Goal: Task Accomplishment & Management: Manage account settings

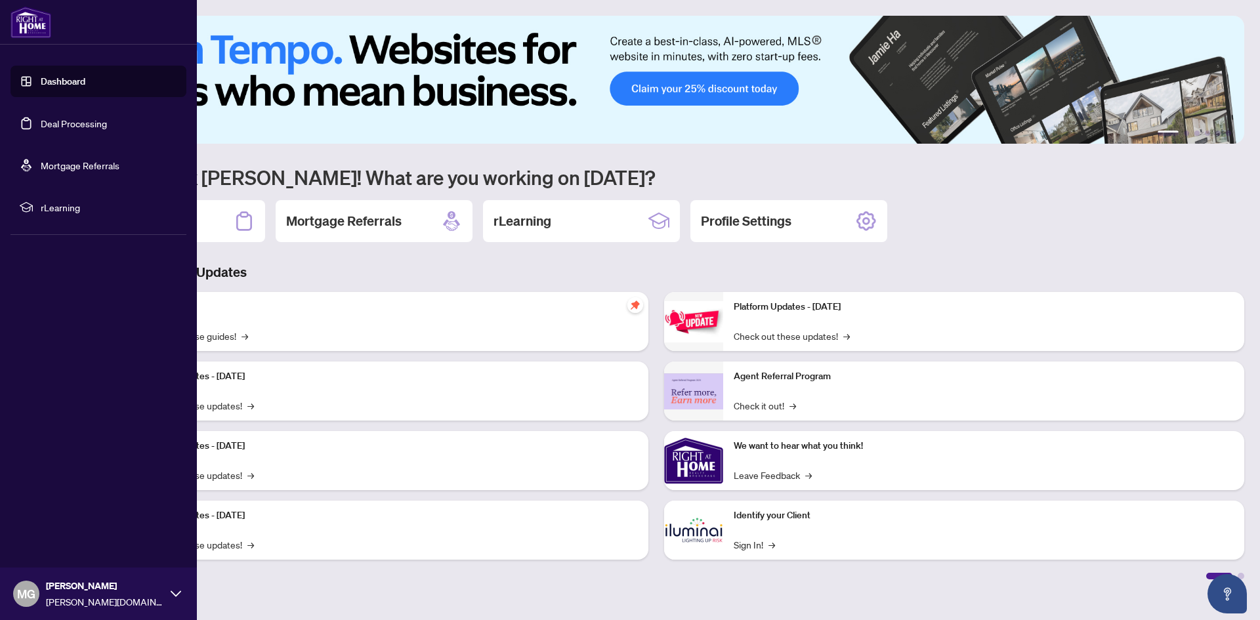
click at [70, 129] on link "Deal Processing" at bounding box center [74, 123] width 66 height 12
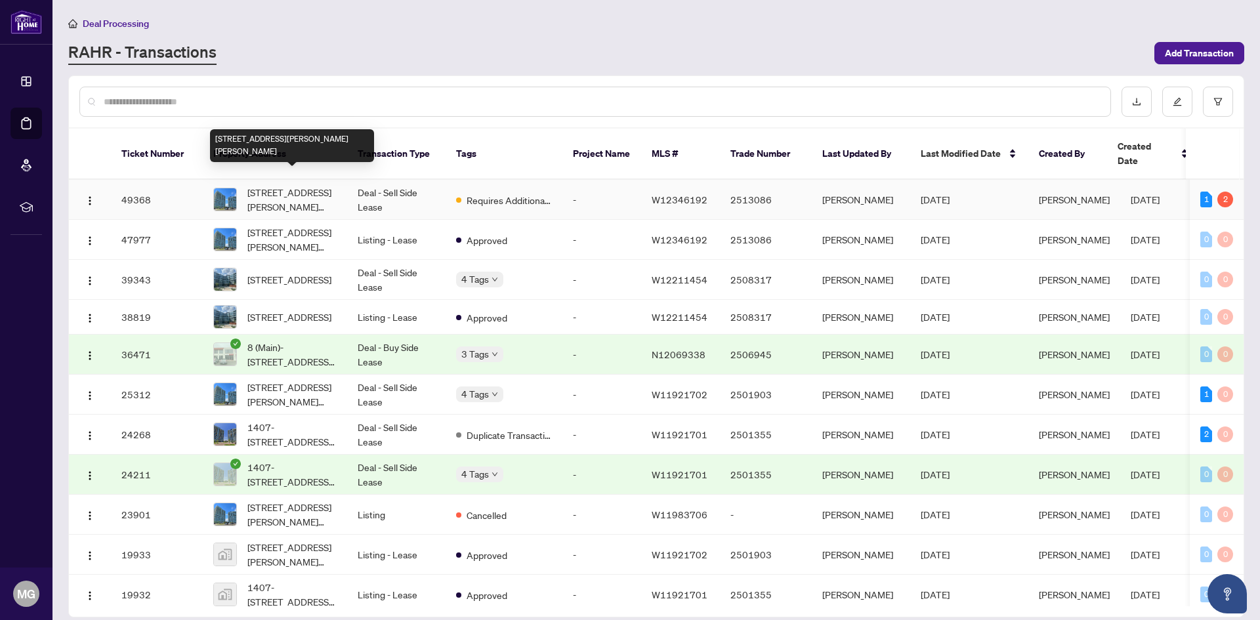
click at [282, 185] on span "[STREET_ADDRESS][PERSON_NAME][PERSON_NAME]" at bounding box center [291, 199] width 89 height 29
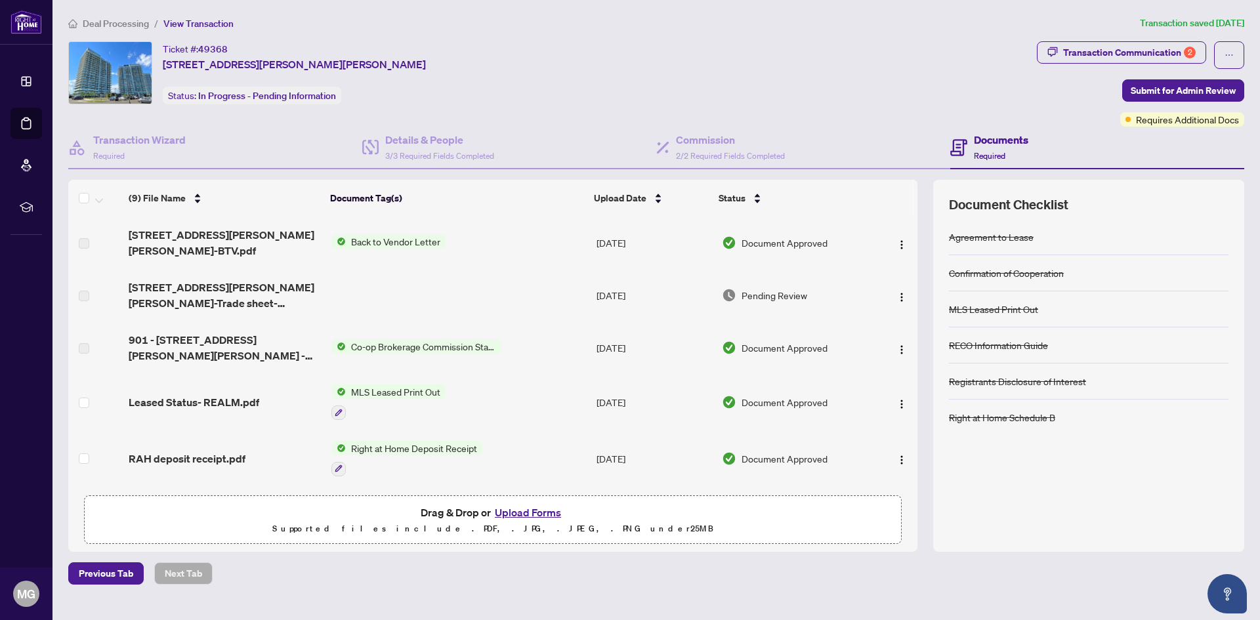
click at [426, 236] on span "Back to Vendor Letter" at bounding box center [396, 241] width 100 height 14
click at [896, 239] on img "button" at bounding box center [901, 244] width 10 height 10
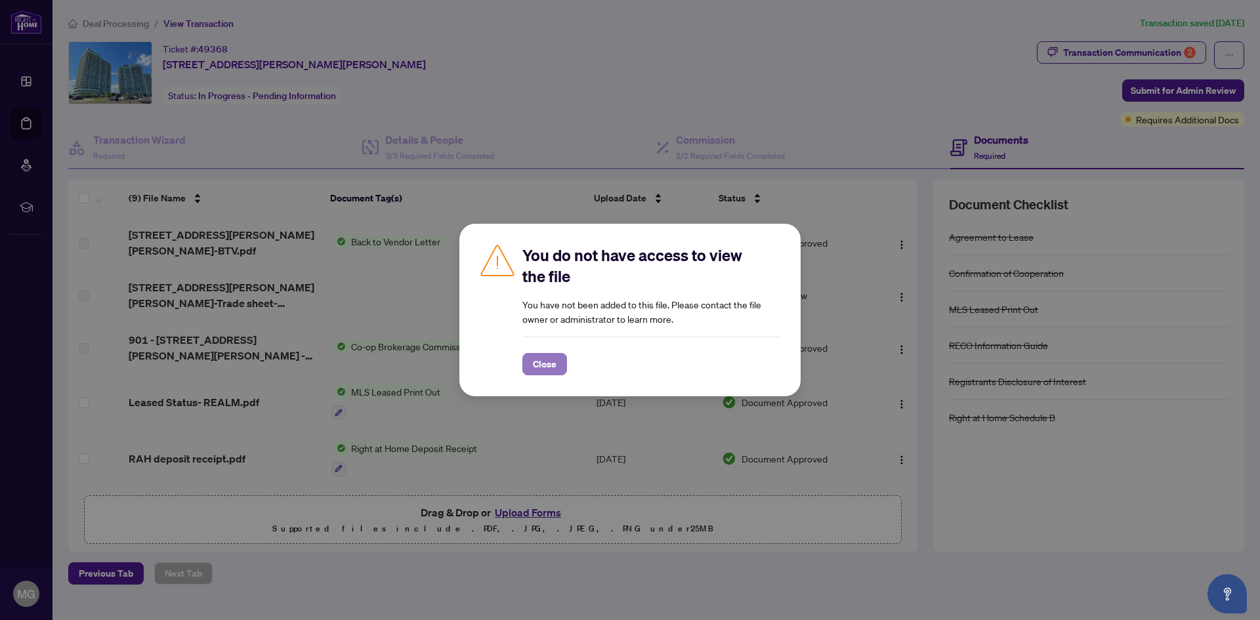
click at [563, 362] on button "Close" at bounding box center [544, 364] width 45 height 22
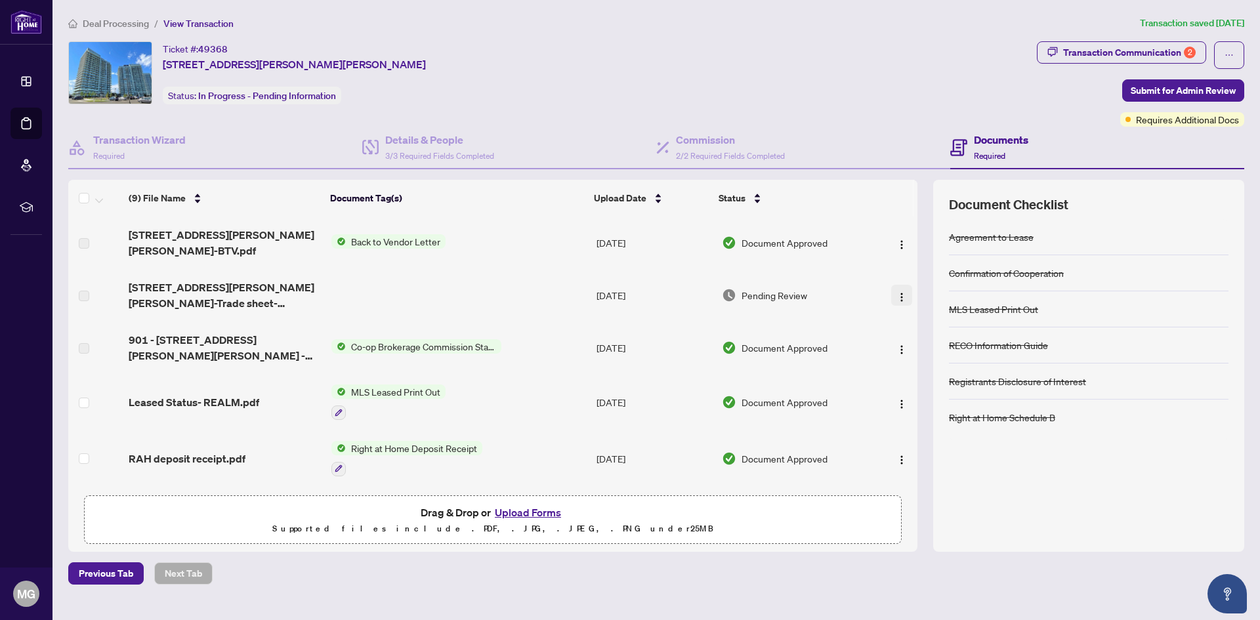
click at [899, 292] on img "button" at bounding box center [901, 297] width 10 height 10
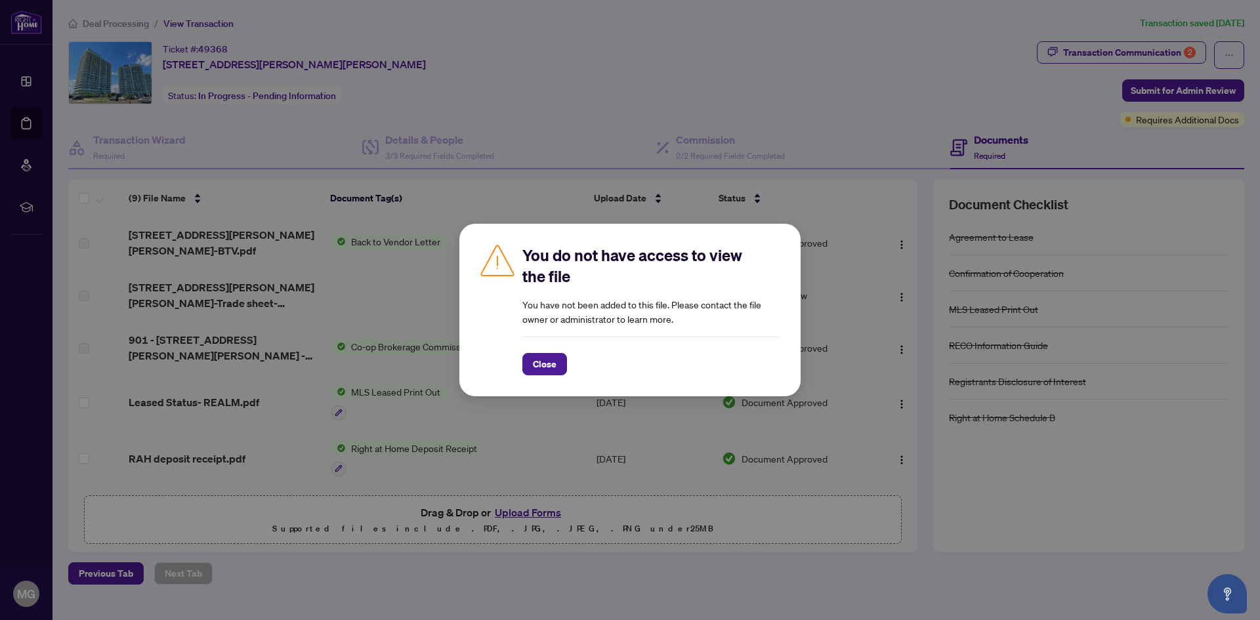
click at [823, 196] on div "You do not have access to view the file You have not been added to this file. P…" at bounding box center [630, 310] width 1260 height 620
click at [556, 360] on span "Close" at bounding box center [545, 364] width 24 height 21
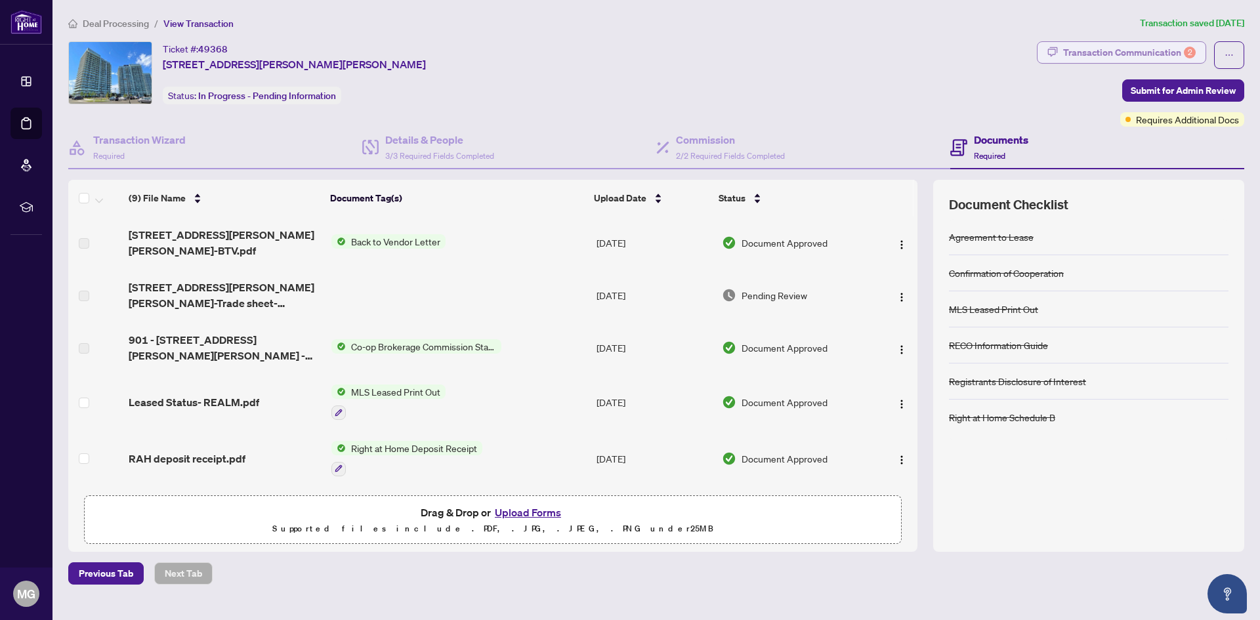
click at [1118, 51] on div "Transaction Communication 2" at bounding box center [1129, 52] width 133 height 21
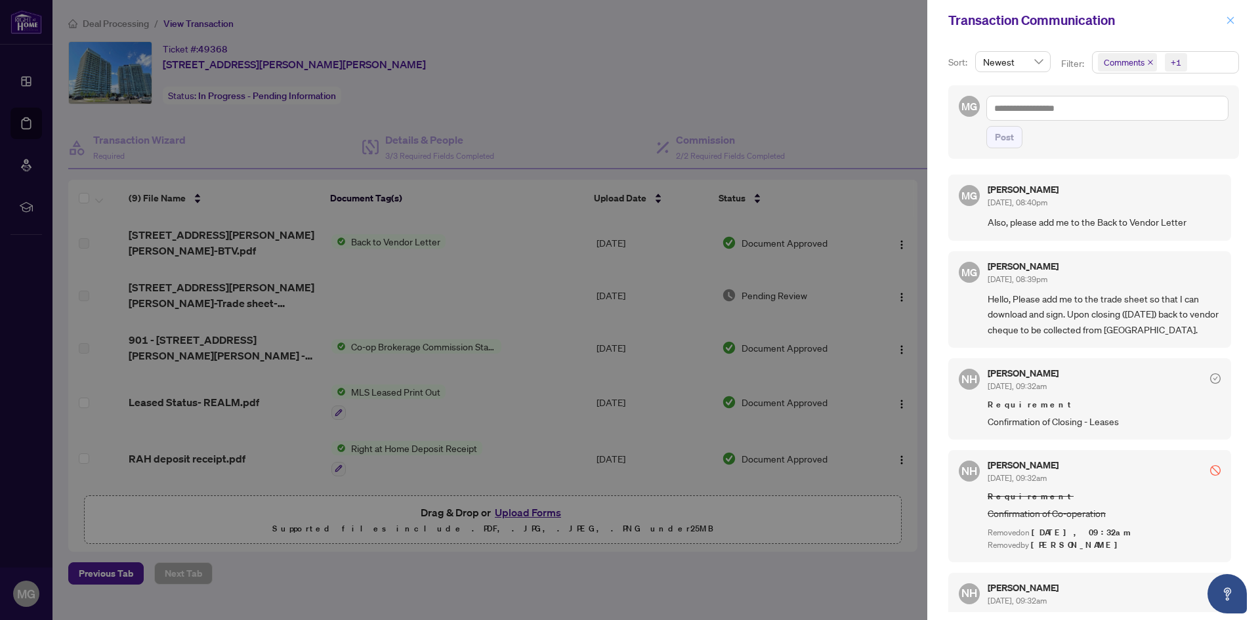
click at [1229, 14] on span "button" at bounding box center [1230, 20] width 9 height 21
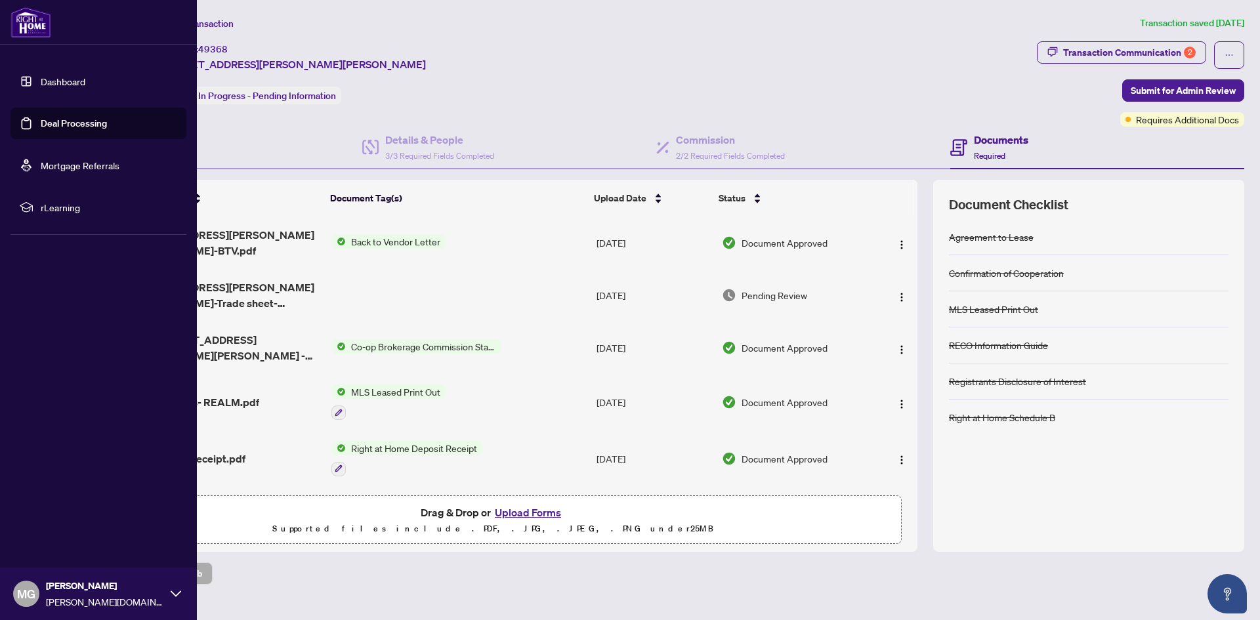
click at [176, 597] on icon at bounding box center [176, 594] width 10 height 10
click at [66, 517] on span "Logout" at bounding box center [53, 515] width 30 height 21
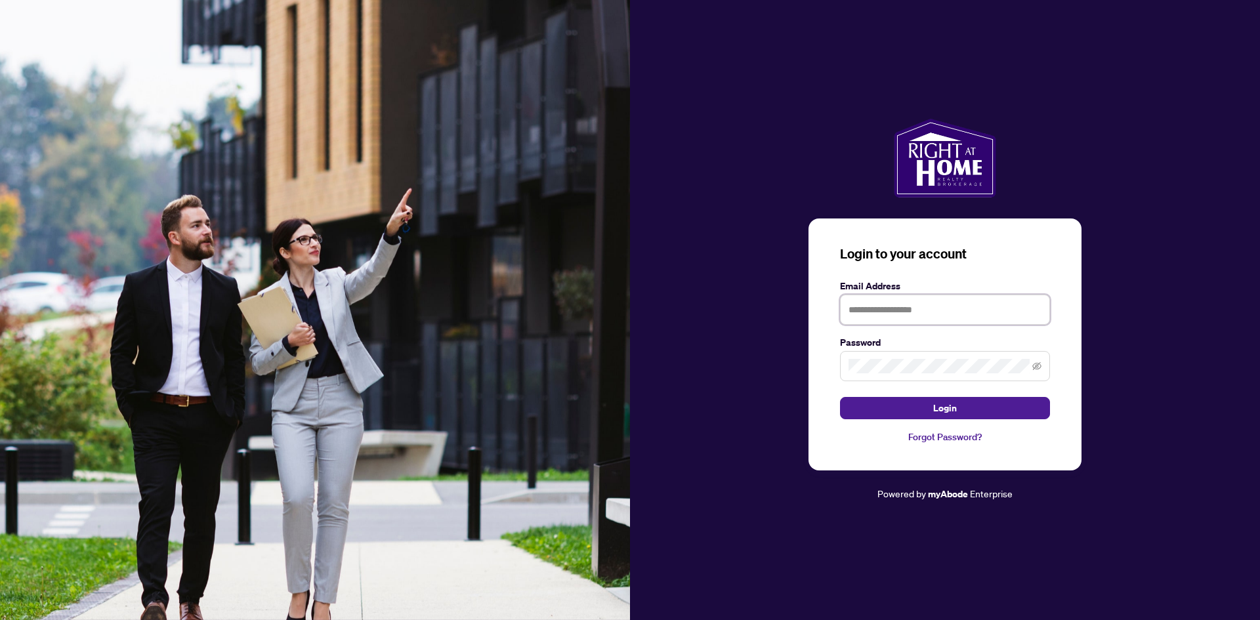
type input "**********"
